Goal: Use online tool/utility: Utilize a website feature to perform a specific function

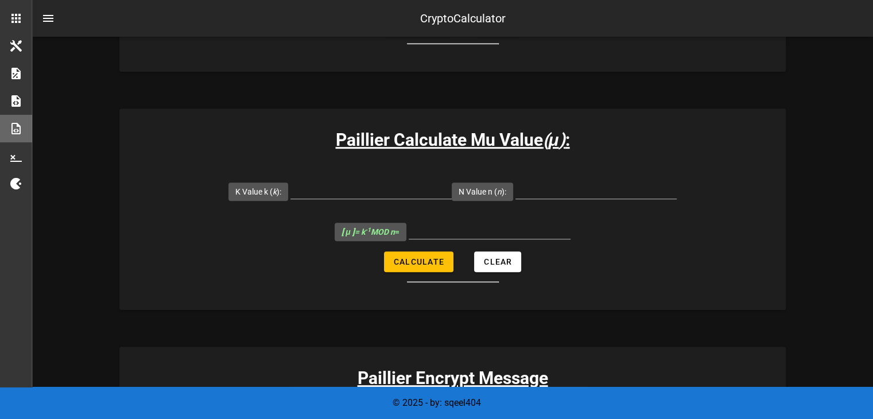
scroll to position [581, 0]
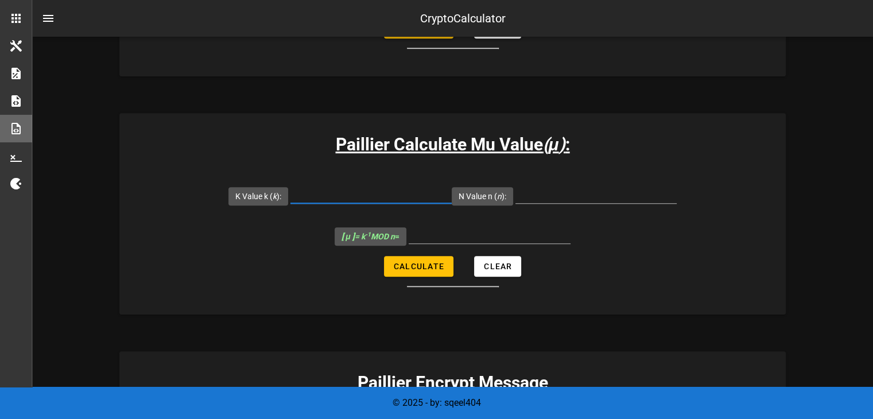
click at [398, 193] on input "K Value k ( k ):" at bounding box center [370, 194] width 161 height 18
type input "5143"
click at [590, 191] on input "N Value n ( n ):" at bounding box center [595, 194] width 161 height 18
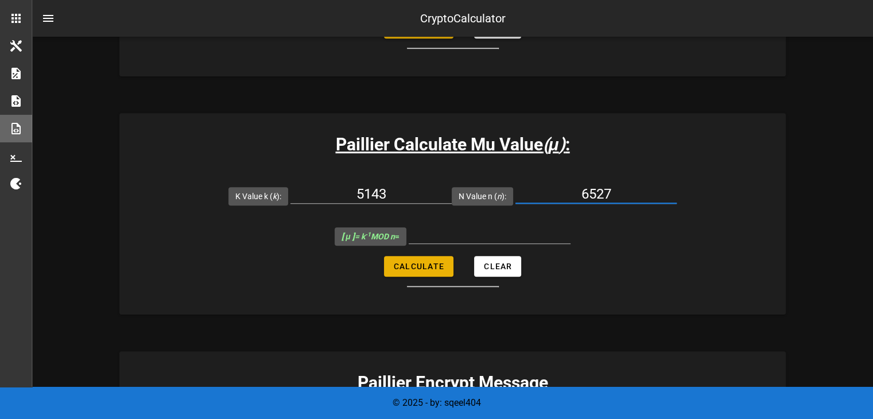
type input "6527"
click at [430, 269] on span "Calculate" at bounding box center [418, 266] width 51 height 9
type input "6145"
click at [494, 231] on input "6145" at bounding box center [490, 234] width 162 height 18
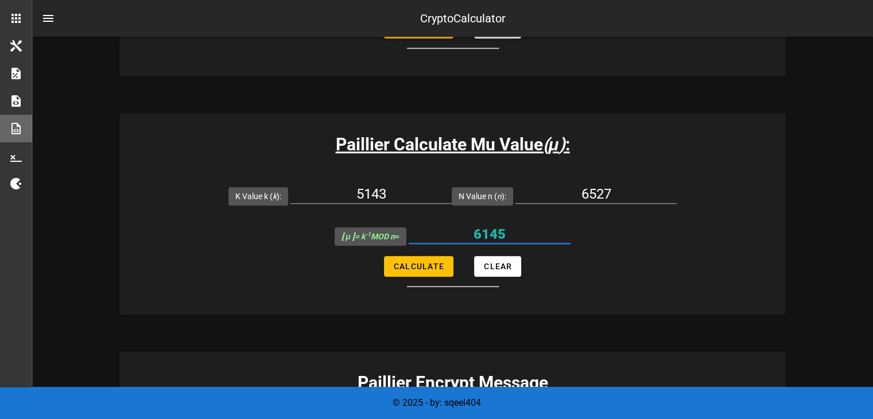
click at [479, 235] on input "6145" at bounding box center [490, 234] width 162 height 18
click at [575, 262] on form "K Value k ( k ): 5143 N Value n ( n ): 6527 [ μ ] = k -1 MOD n = 6145 Calculate…" at bounding box center [452, 231] width 666 height 111
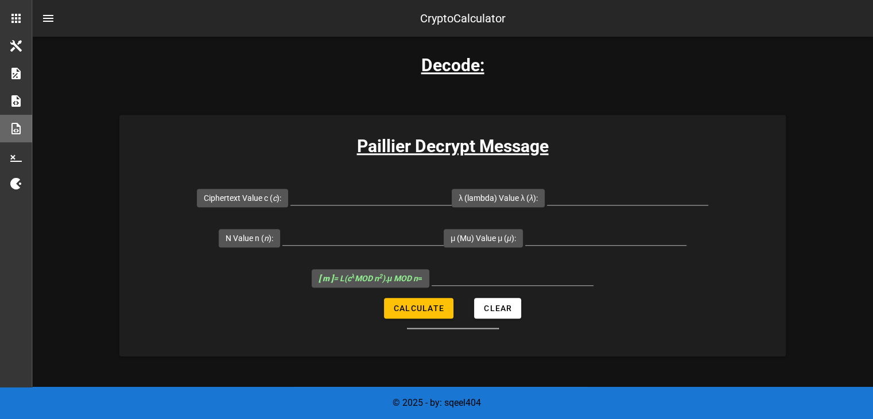
scroll to position [1157, 0]
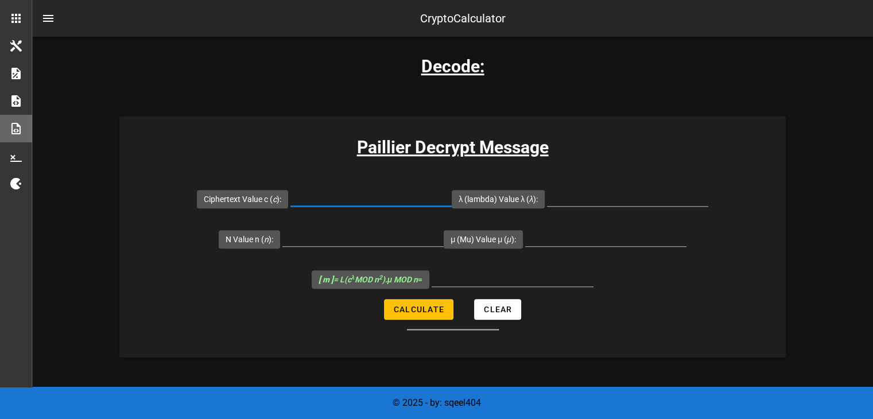
click at [373, 193] on input "Ciphertext Value c ( c ):" at bounding box center [370, 197] width 161 height 18
type input "35566829"
drag, startPoint x: 588, startPoint y: 208, endPoint x: 590, endPoint y: 203, distance: 6.4
click at [590, 203] on div at bounding box center [627, 203] width 161 height 31
click at [590, 203] on input "λ (lambda) Value λ ( λ ):" at bounding box center [627, 197] width 161 height 18
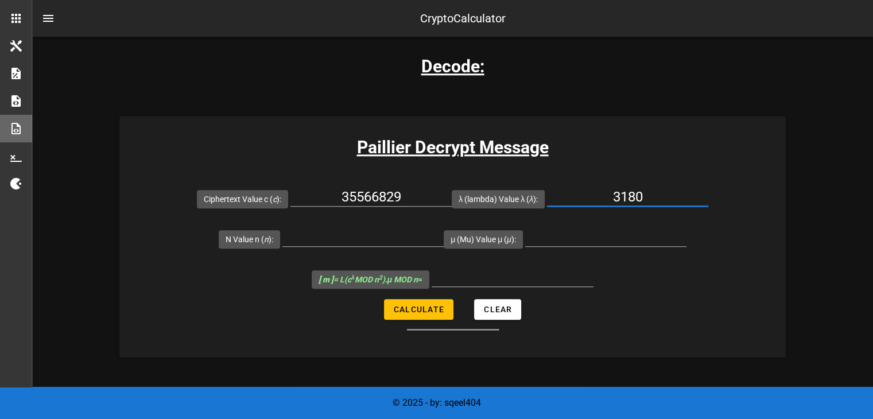
type input "3180"
type input "6527"
click at [557, 243] on input "μ (Mu) Value μ ( μ ):" at bounding box center [605, 237] width 161 height 18
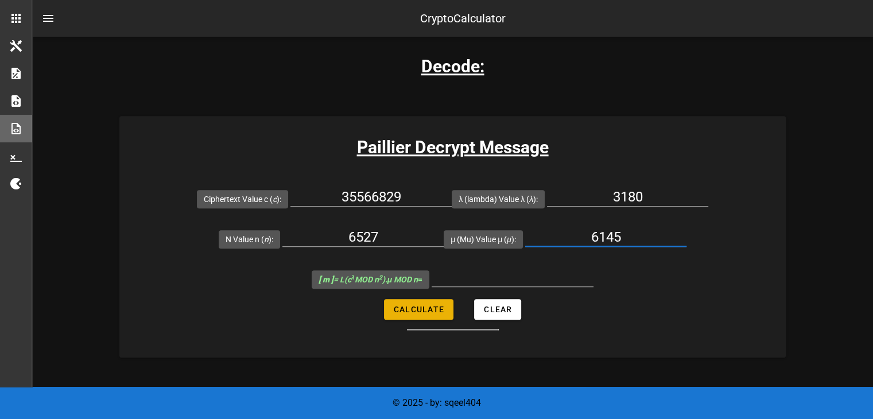
type input "6145"
click at [426, 308] on span "Calculate" at bounding box center [418, 309] width 51 height 9
type input "1954"
click at [526, 278] on input "1954" at bounding box center [513, 277] width 162 height 18
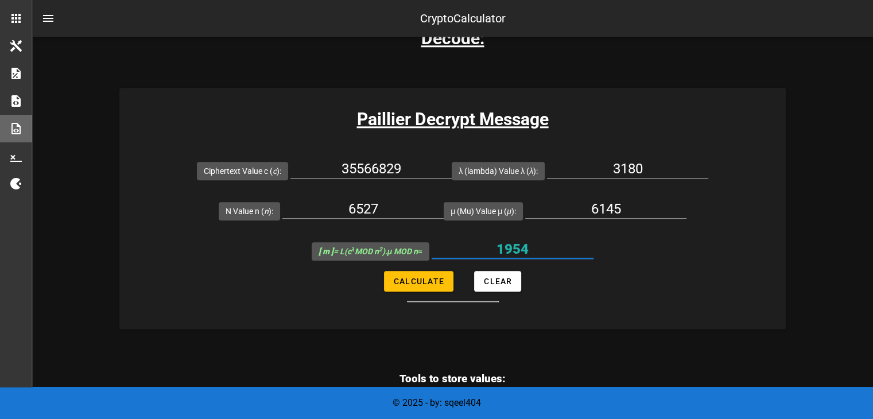
scroll to position [1184, 0]
click at [358, 168] on input "35566829" at bounding box center [370, 169] width 161 height 18
type input "30566829"
click at [411, 281] on span "Calculate" at bounding box center [418, 281] width 51 height 9
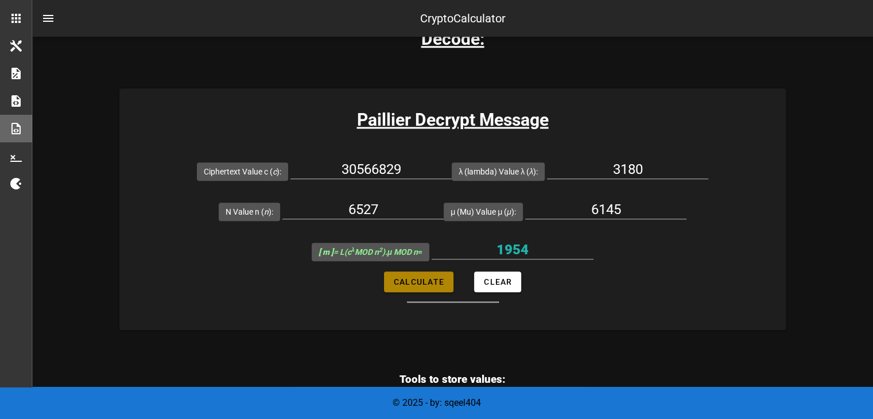
type input "1075"
click at [517, 248] on input "1075" at bounding box center [513, 249] width 162 height 18
